Goal: Information Seeking & Learning: Learn about a topic

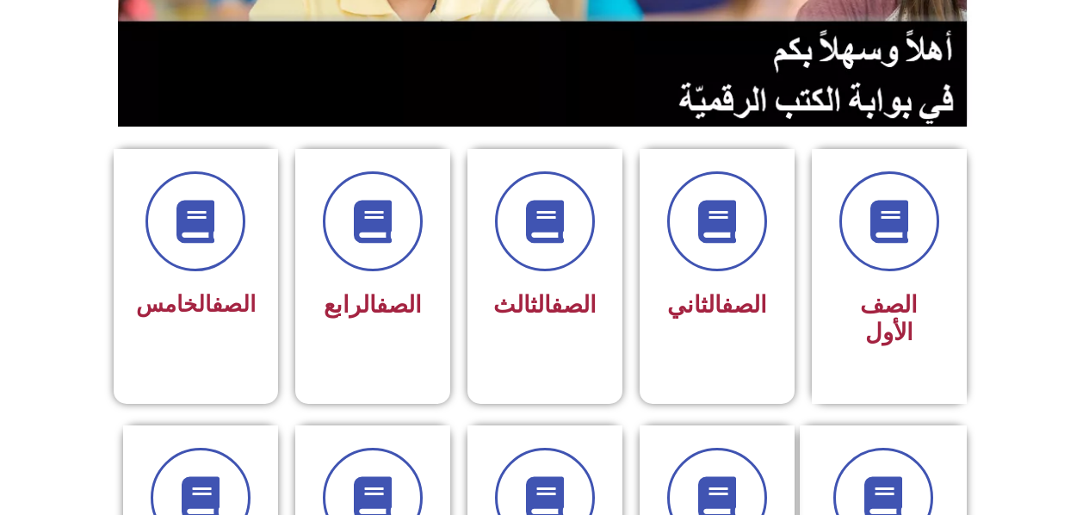
scroll to position [344, 0]
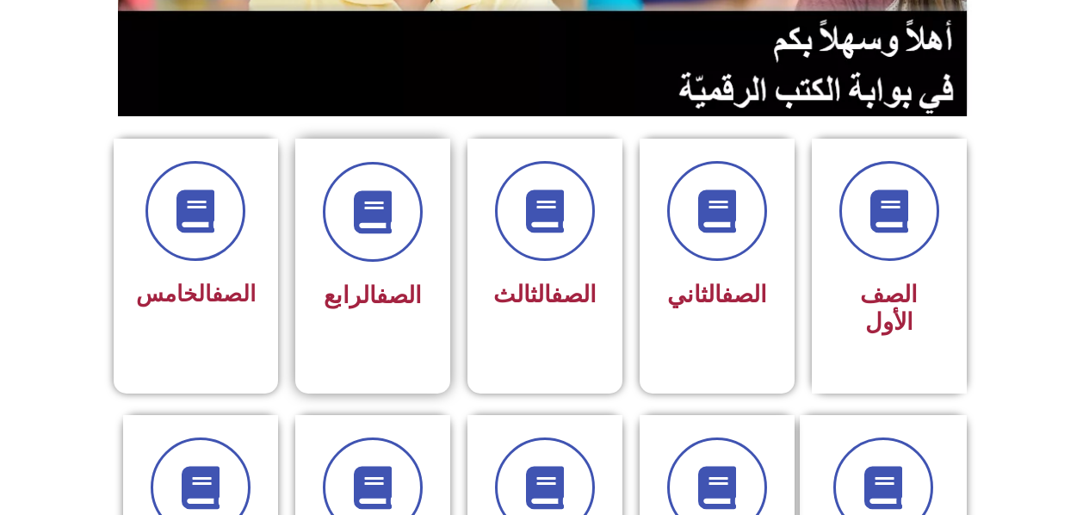
click at [376, 306] on link "الصف" at bounding box center [399, 295] width 46 height 28
click at [364, 286] on span "الصف الرابع" at bounding box center [373, 295] width 98 height 28
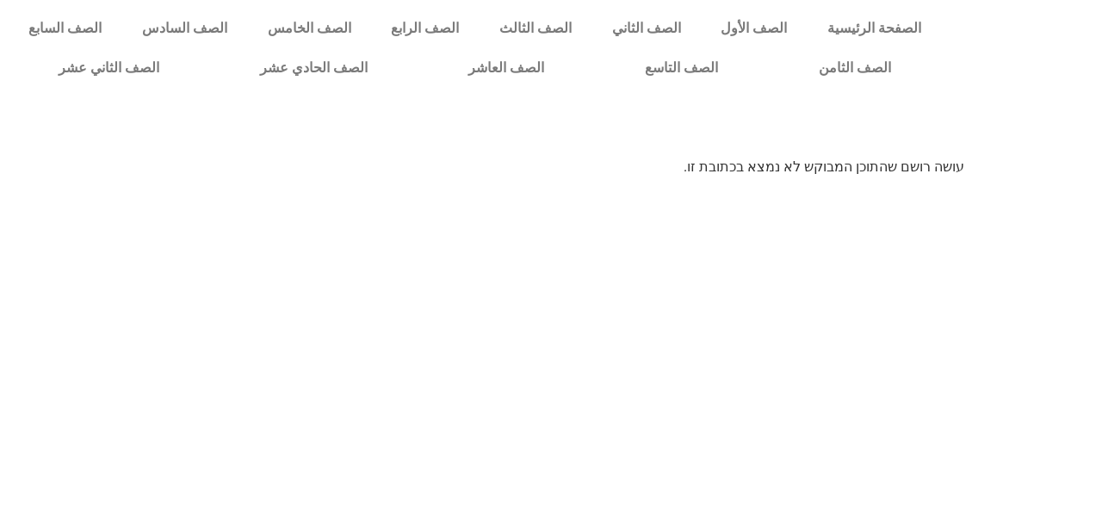
drag, startPoint x: 0, startPoint y: 0, endPoint x: 263, endPoint y: 301, distance: 400.1
click at [263, 189] on html "الصفحة الرئيسية الصف الأول الصف الثاني الصف الثالث الصف الرابع الصف الخامس الصف…" at bounding box center [551, 94] width 1102 height 189
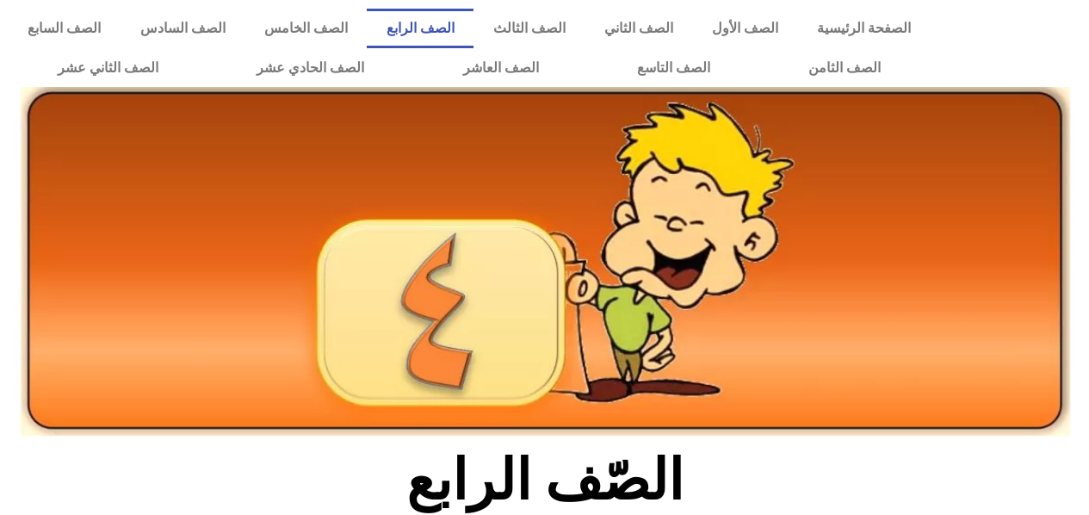
click at [364, 286] on img at bounding box center [545, 261] width 1050 height 349
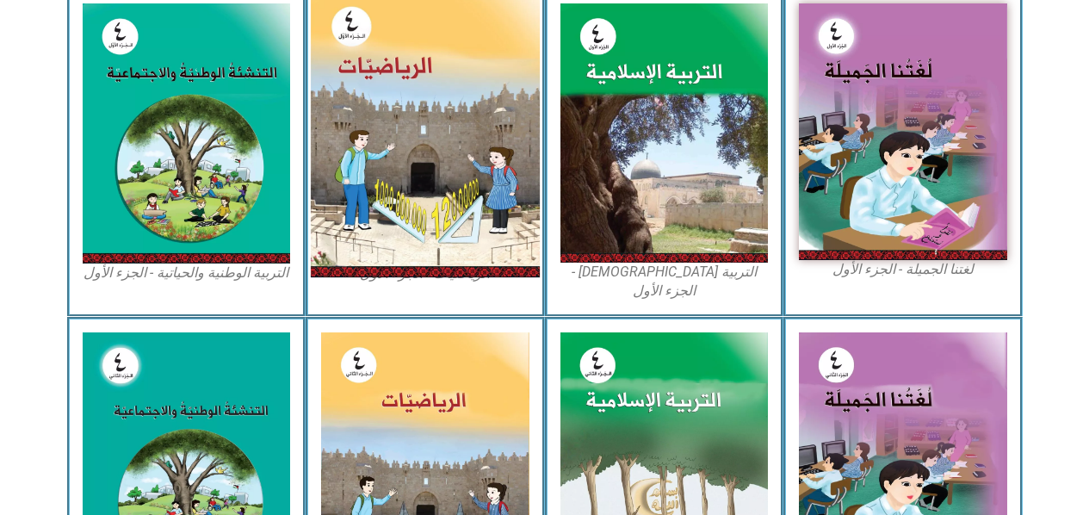
scroll to position [516, 0]
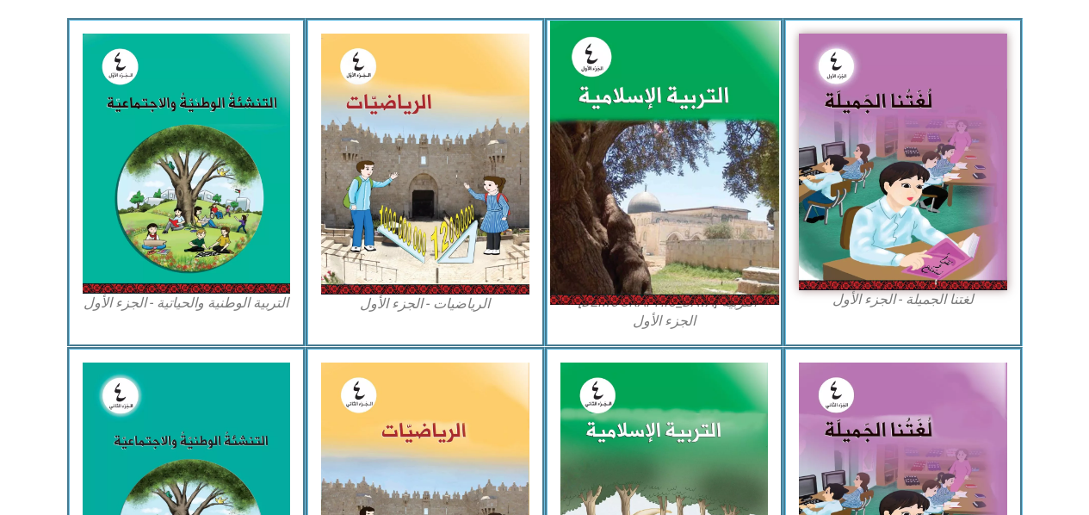
click at [623, 105] on img at bounding box center [663, 163] width 229 height 285
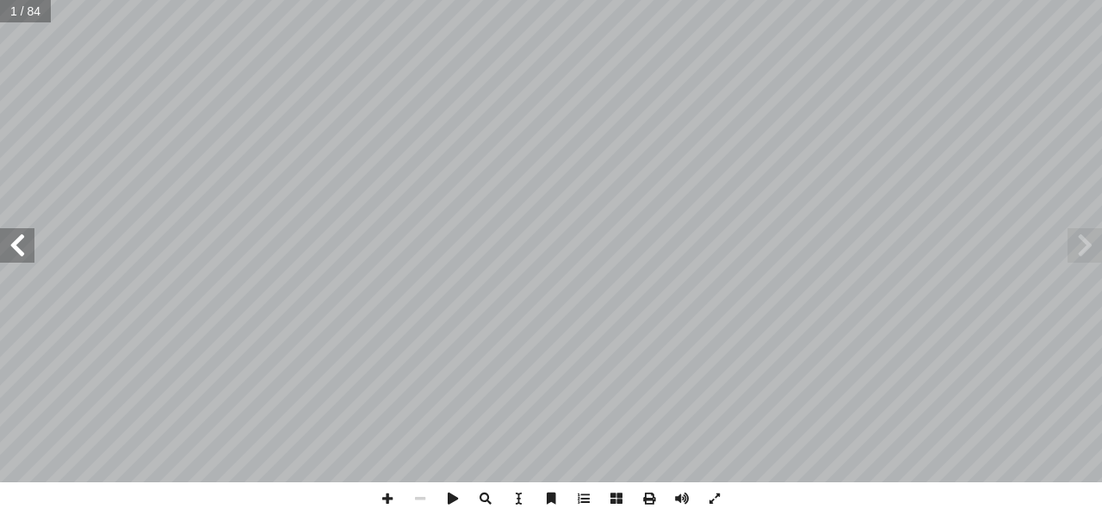
click at [18, 250] on span at bounding box center [17, 245] width 34 height 34
click at [8, 237] on span at bounding box center [17, 245] width 34 height 34
click at [8, 232] on span at bounding box center [17, 245] width 34 height 34
click at [381, 490] on span at bounding box center [387, 498] width 33 height 33
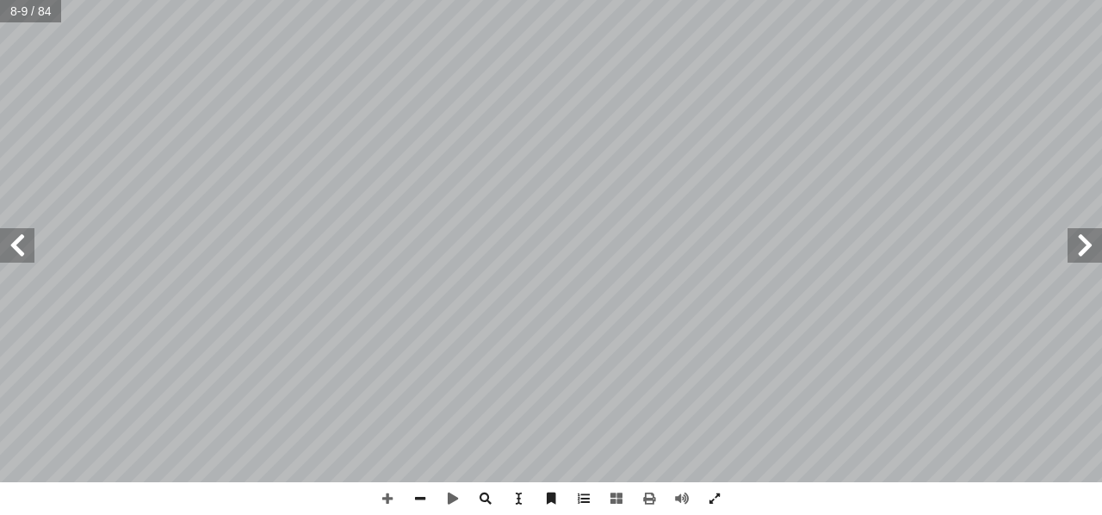
click at [0, 241] on div "٤ : ُ ل َّ و أ ال� ُ س ْ ر َّ الد ِّ ي ِ س ْ ر ُ الك ُ ة َ ي آ ا ) ٌ ظ ْ ف ِ ح …" at bounding box center [551, 241] width 1102 height 482
click at [4, 250] on span at bounding box center [17, 245] width 34 height 34
click at [22, 234] on span at bounding box center [17, 245] width 34 height 34
click at [415, 495] on span at bounding box center [420, 498] width 33 height 33
click at [422, 502] on span at bounding box center [420, 498] width 33 height 33
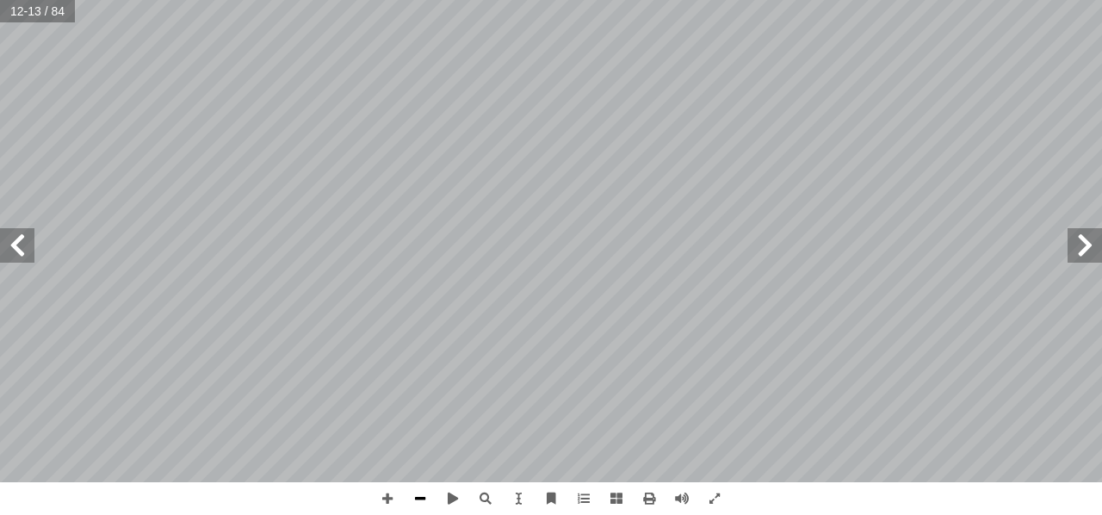
click at [422, 502] on span at bounding box center [420, 498] width 33 height 33
click at [386, 496] on span at bounding box center [387, 498] width 33 height 33
click at [388, 497] on span at bounding box center [387, 498] width 33 height 33
click at [421, 495] on span at bounding box center [420, 498] width 33 height 33
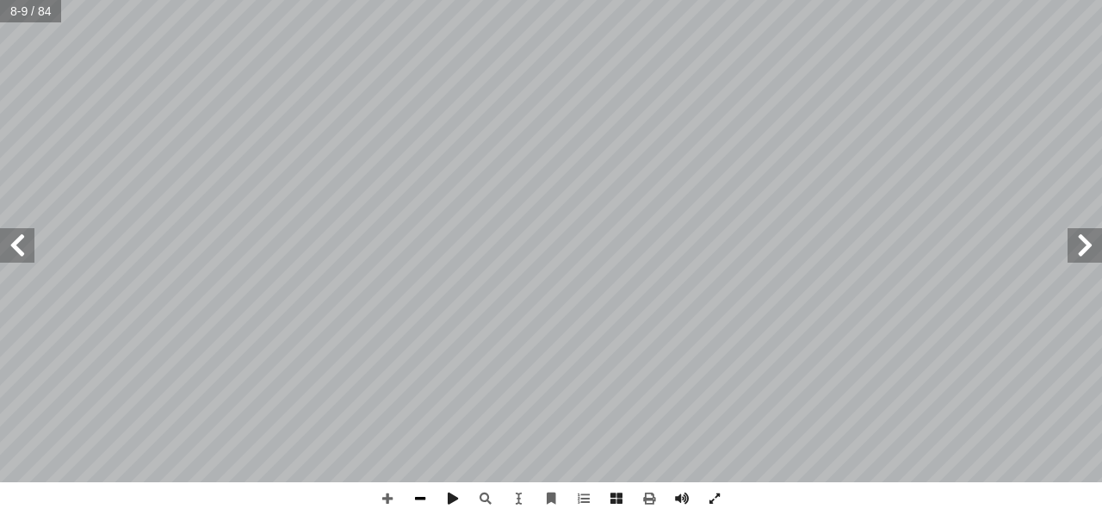
click at [421, 493] on span at bounding box center [420, 498] width 33 height 33
click at [381, 496] on span at bounding box center [387, 498] width 33 height 33
click at [417, 495] on span at bounding box center [420, 498] width 33 height 33
